Goal: Transaction & Acquisition: Purchase product/service

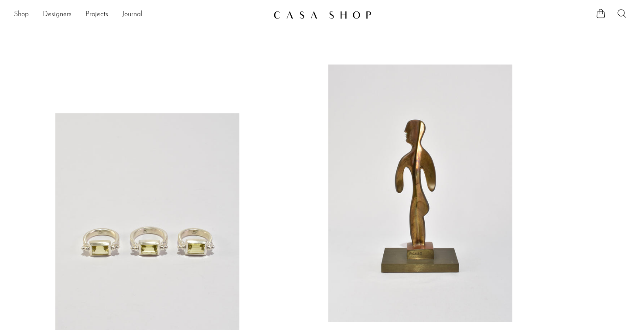
click at [19, 13] on link "Shop" at bounding box center [21, 14] width 15 height 11
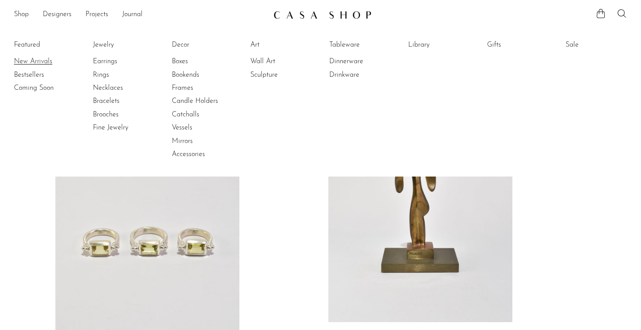
click at [32, 58] on link "New Arrivals" at bounding box center [46, 62] width 65 height 10
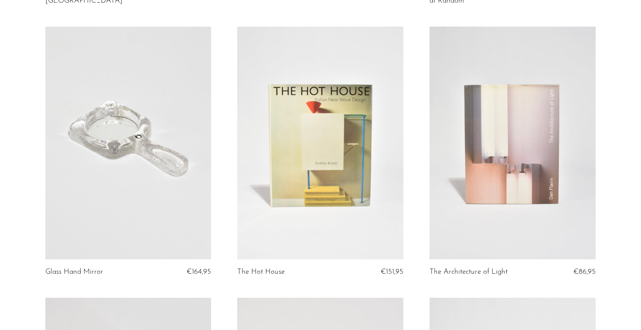
scroll to position [1189, 0]
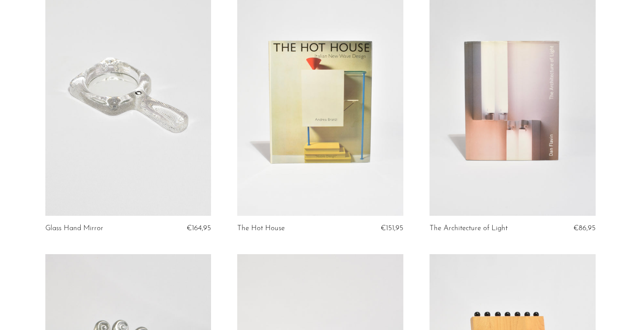
click at [135, 92] on link at bounding box center [128, 99] width 166 height 232
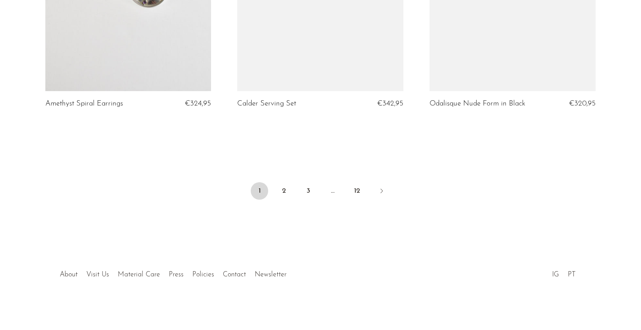
scroll to position [3226, 0]
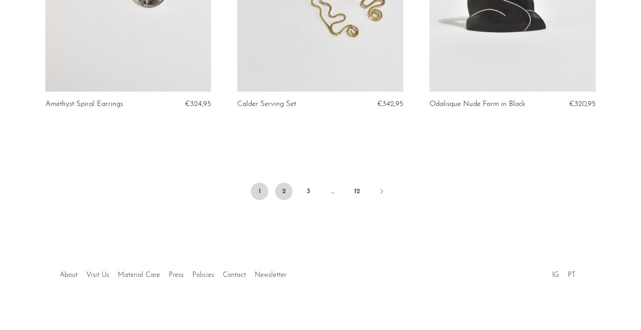
click at [285, 185] on link "2" at bounding box center [283, 191] width 17 height 17
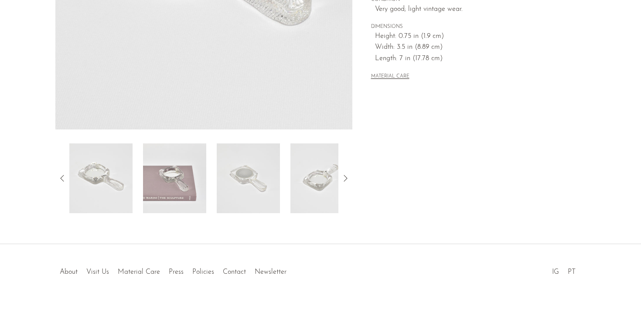
scroll to position [238, 0]
click at [167, 175] on img at bounding box center [174, 178] width 63 height 70
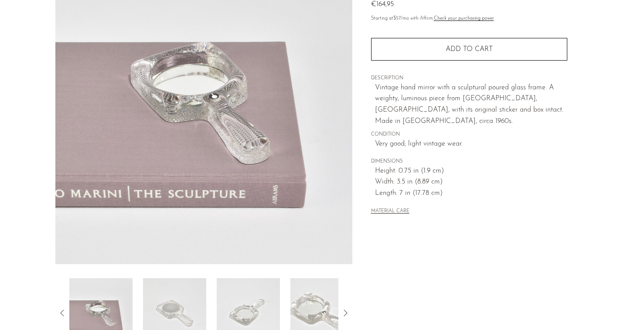
scroll to position [102, 0]
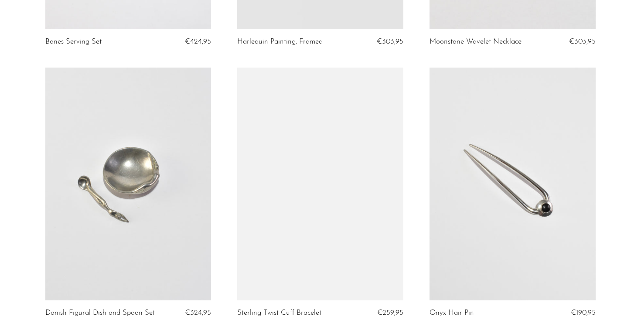
scroll to position [1382, 0]
